Goal: Information Seeking & Learning: Learn about a topic

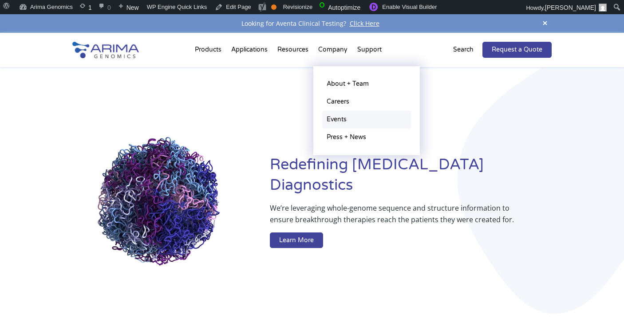
click at [334, 121] on link "Events" at bounding box center [366, 120] width 89 height 18
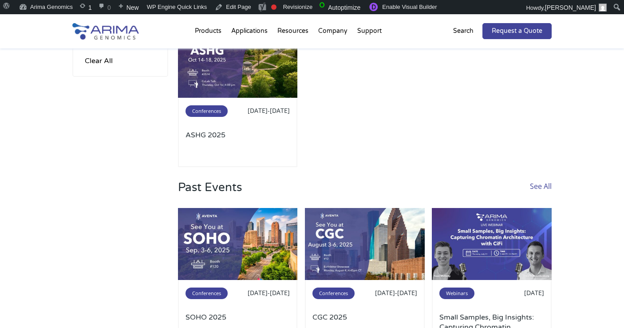
scroll to position [148, 0]
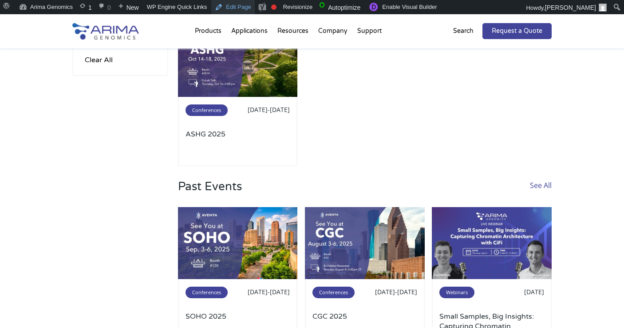
click at [234, 5] on link "Edit Page" at bounding box center [232, 7] width 43 height 14
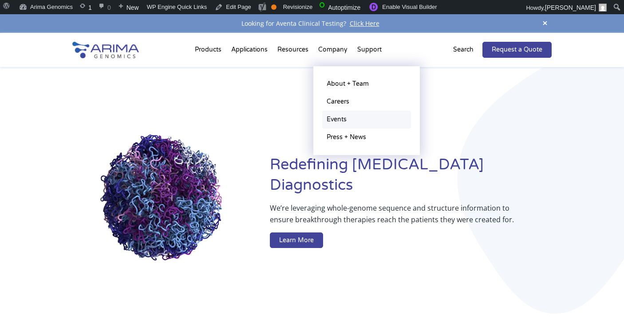
click at [339, 118] on link "Events" at bounding box center [366, 120] width 89 height 18
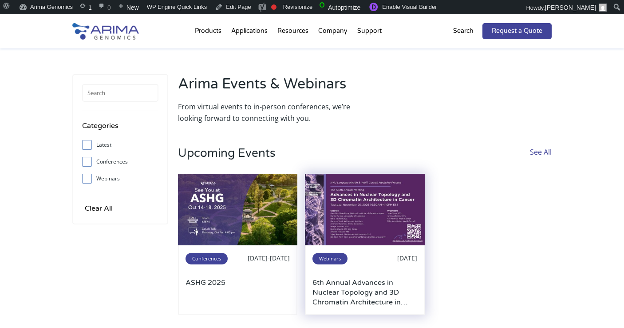
click at [336, 206] on img at bounding box center [365, 210] width 120 height 72
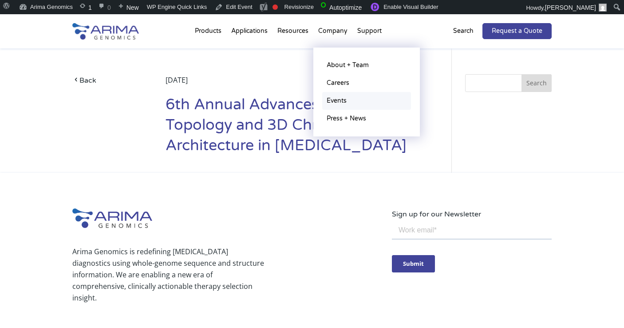
click at [329, 99] on link "Events" at bounding box center [366, 101] width 89 height 18
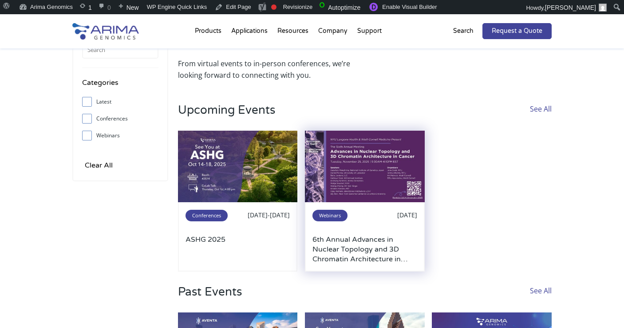
scroll to position [52, 0]
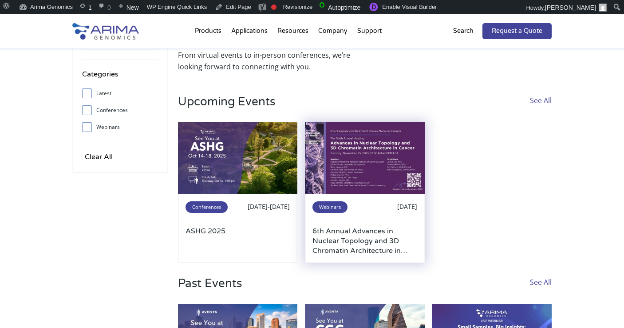
click at [331, 147] on img at bounding box center [365, 158] width 120 height 72
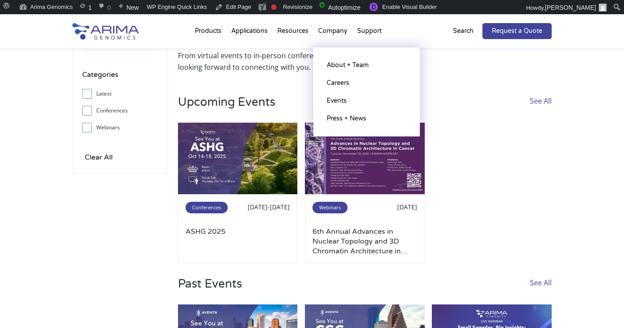
scroll to position [52, 0]
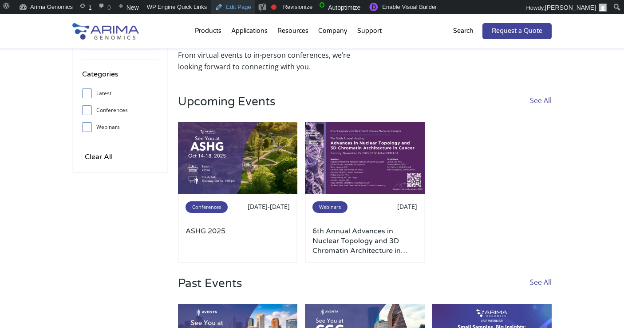
click at [229, 8] on link "Edit Page" at bounding box center [232, 7] width 43 height 14
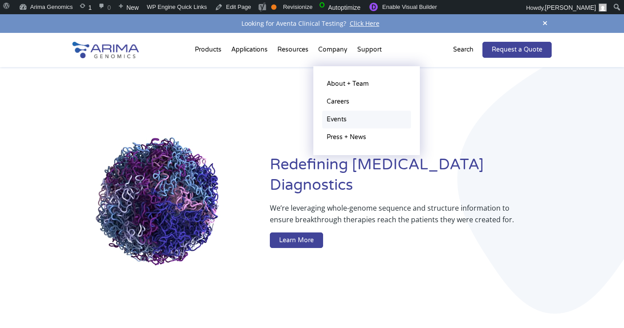
click at [340, 121] on link "Events" at bounding box center [366, 120] width 89 height 18
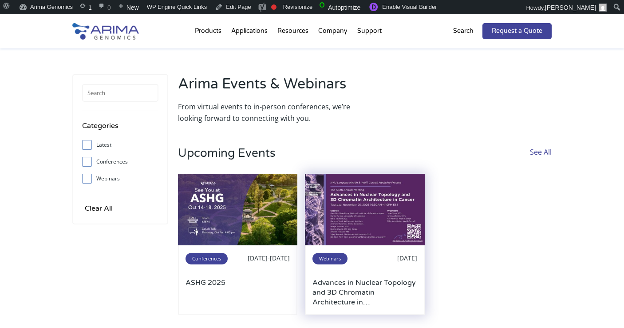
click at [347, 198] on img at bounding box center [365, 210] width 120 height 72
click at [388, 236] on img at bounding box center [365, 210] width 120 height 72
click at [364, 206] on img at bounding box center [365, 210] width 120 height 72
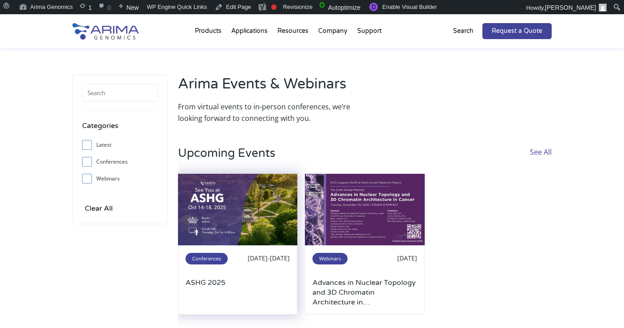
click at [266, 236] on img at bounding box center [238, 210] width 120 height 72
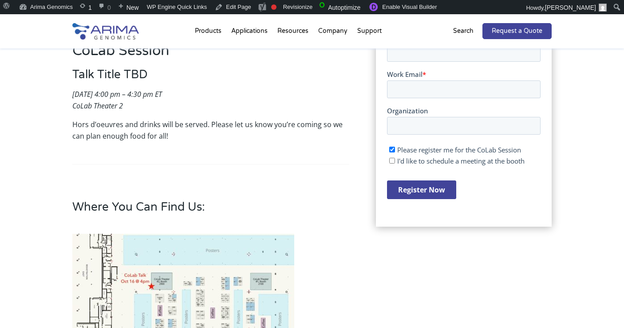
scroll to position [243, 0]
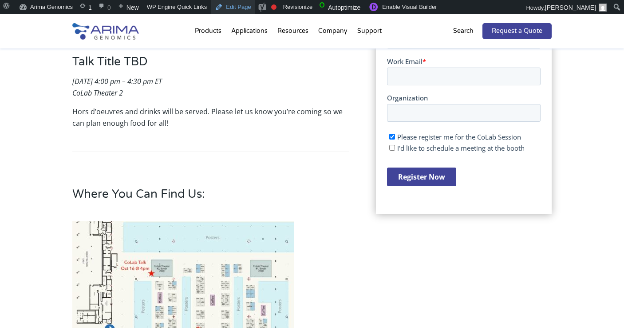
click at [238, 4] on link "Edit Page" at bounding box center [232, 7] width 43 height 14
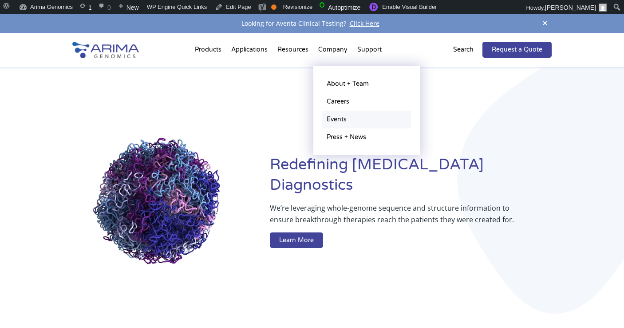
click at [336, 117] on link "Events" at bounding box center [366, 120] width 89 height 18
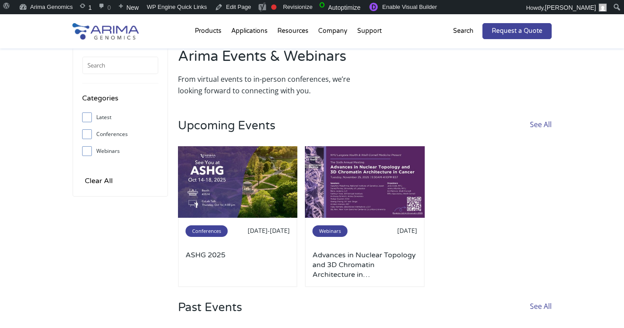
scroll to position [28, 0]
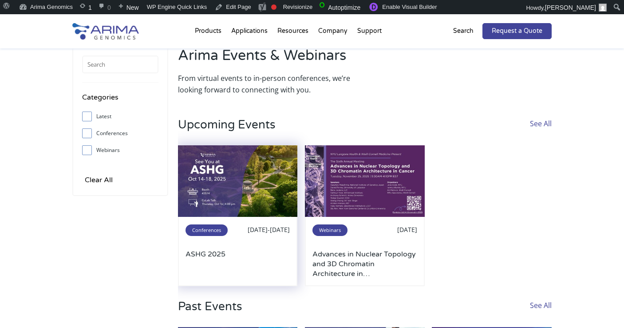
click at [243, 211] on img at bounding box center [238, 181] width 120 height 72
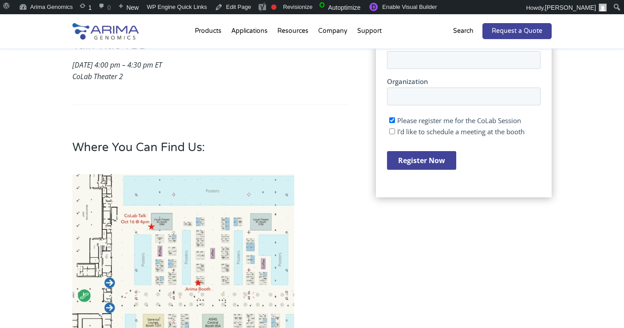
scroll to position [271, 0]
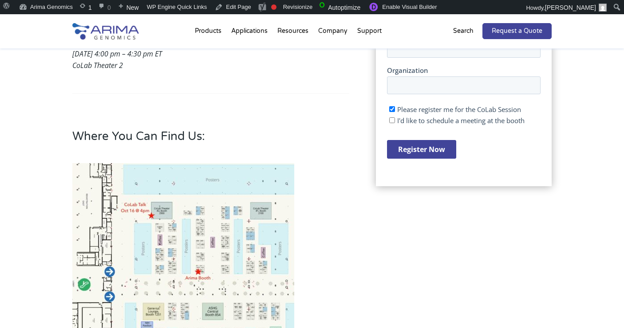
click at [171, 214] on img at bounding box center [183, 254] width 222 height 183
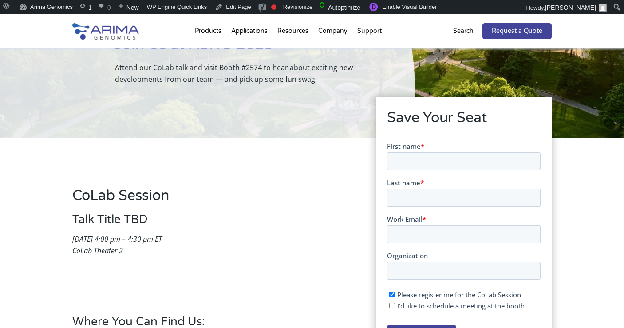
scroll to position [0, 0]
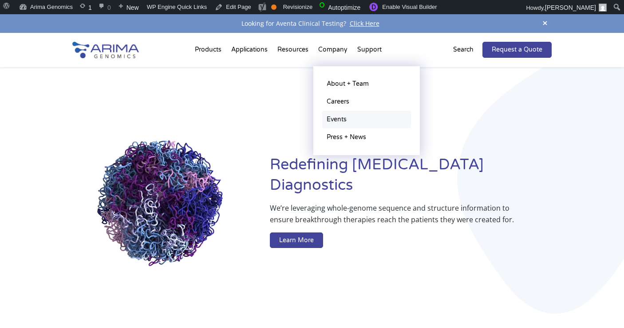
click at [336, 118] on link "Events" at bounding box center [366, 120] width 89 height 18
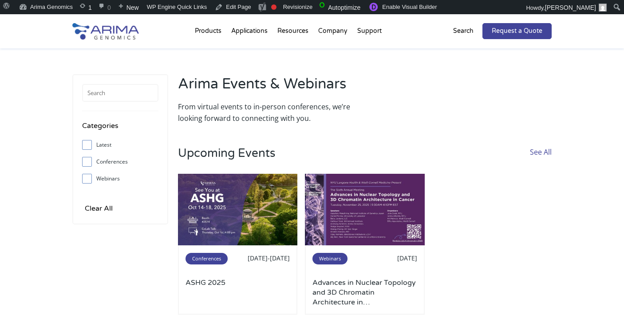
click at [360, 215] on img at bounding box center [365, 210] width 120 height 72
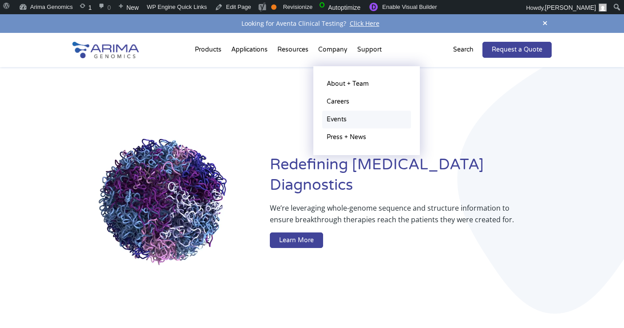
click at [337, 116] on link "Events" at bounding box center [366, 120] width 89 height 18
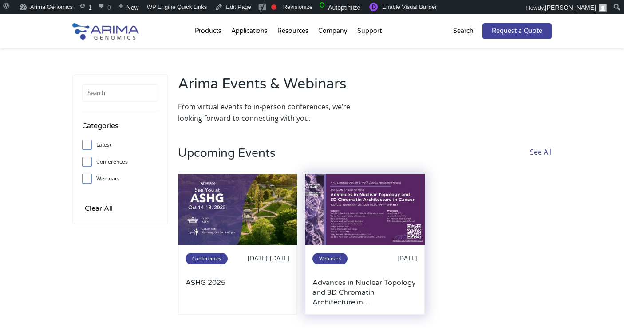
click at [339, 175] on img at bounding box center [365, 210] width 120 height 72
